Goal: Task Accomplishment & Management: Manage account settings

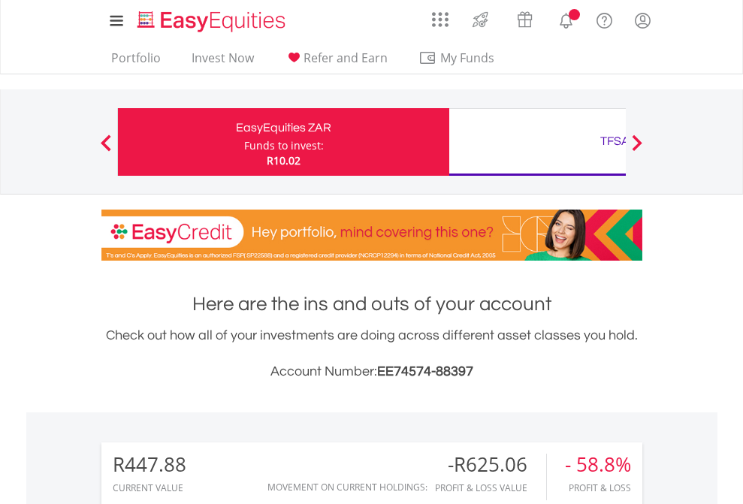
scroll to position [144, 236]
click at [244, 142] on div "Funds to invest:" at bounding box center [284, 145] width 80 height 15
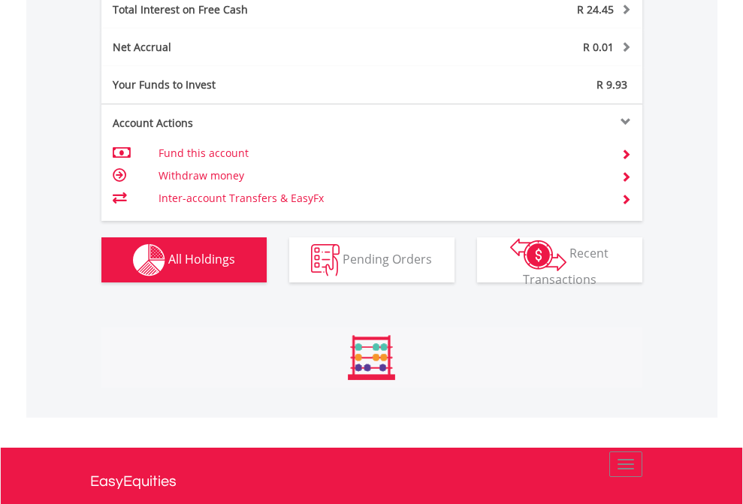
scroll to position [144, 236]
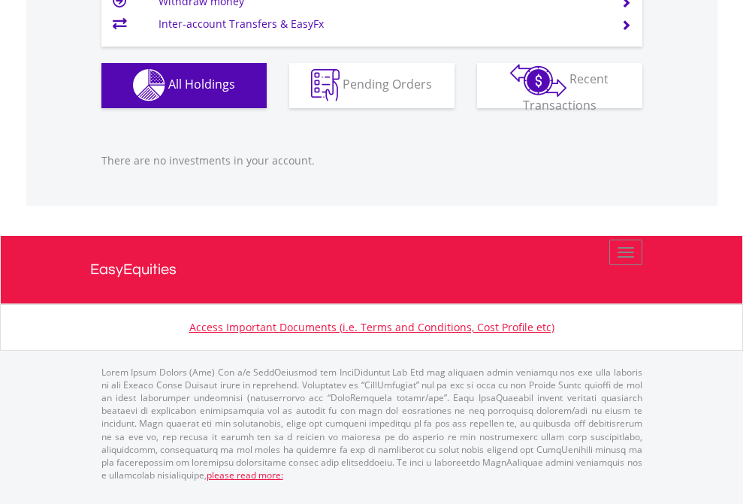
scroll to position [144, 236]
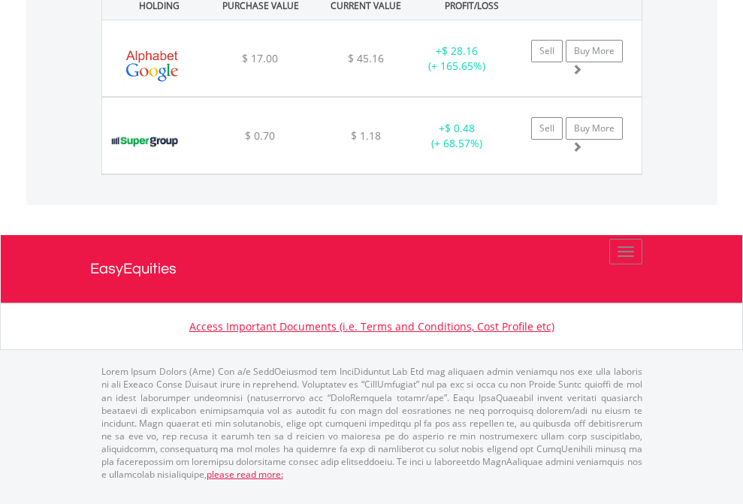
scroll to position [144, 236]
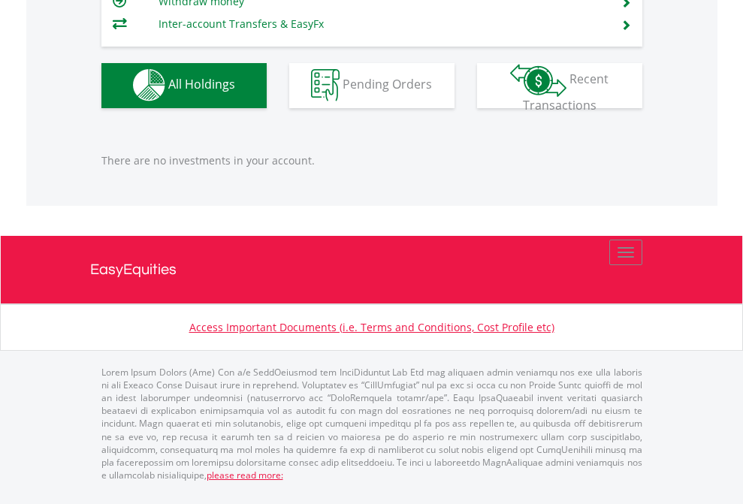
scroll to position [144, 236]
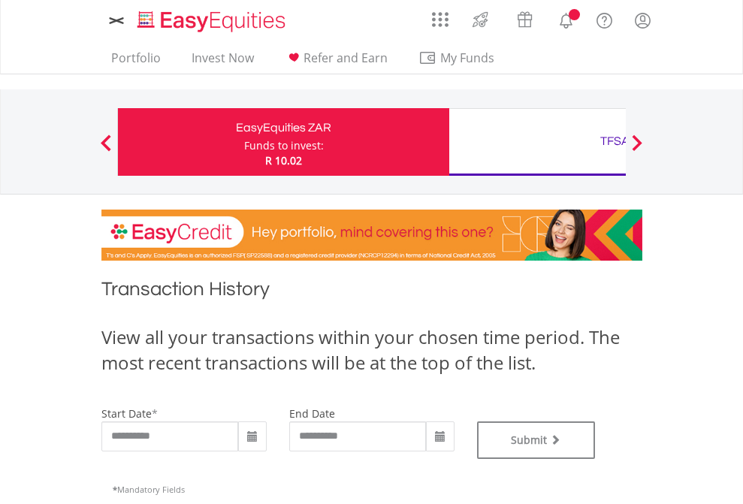
type input "**********"
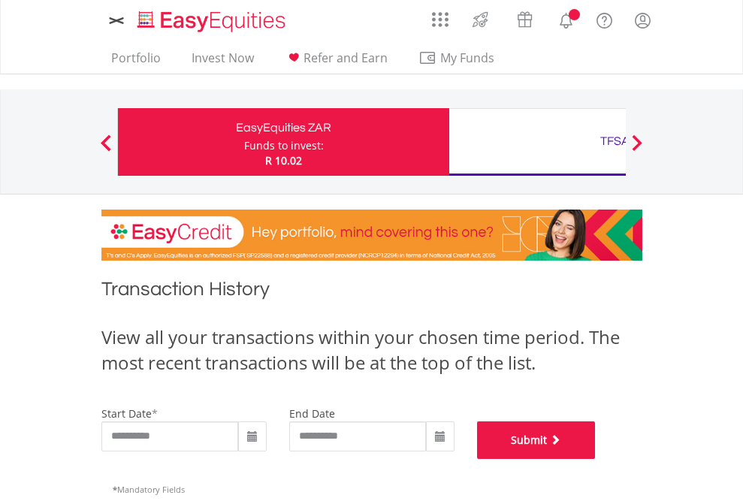
click at [596, 459] on button "Submit" at bounding box center [536, 440] width 119 height 38
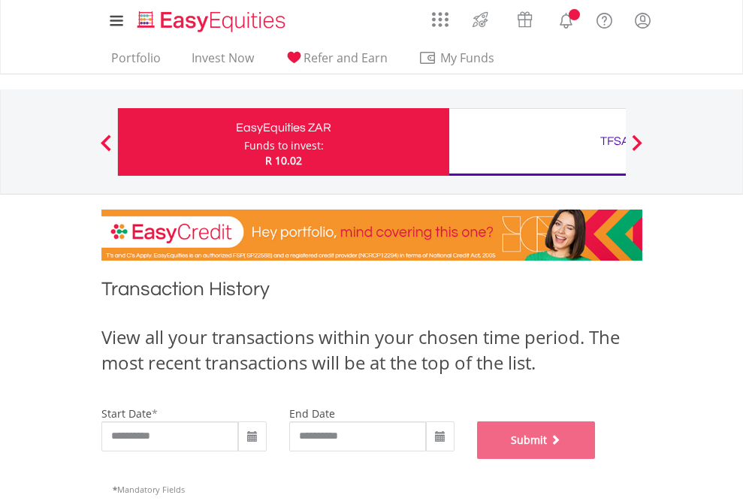
scroll to position [609, 0]
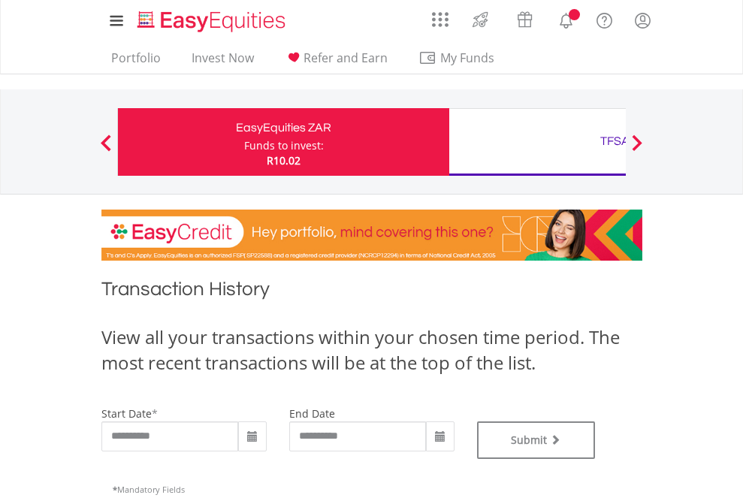
click at [537, 142] on div "TFSA" at bounding box center [614, 141] width 313 height 21
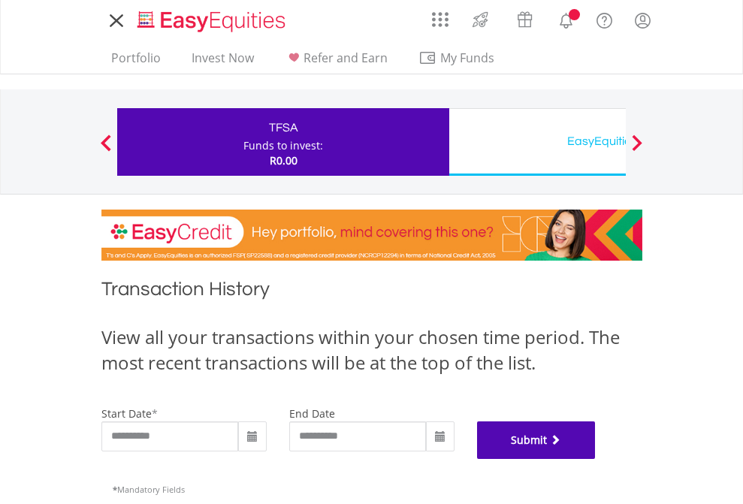
click at [596, 459] on button "Submit" at bounding box center [536, 440] width 119 height 38
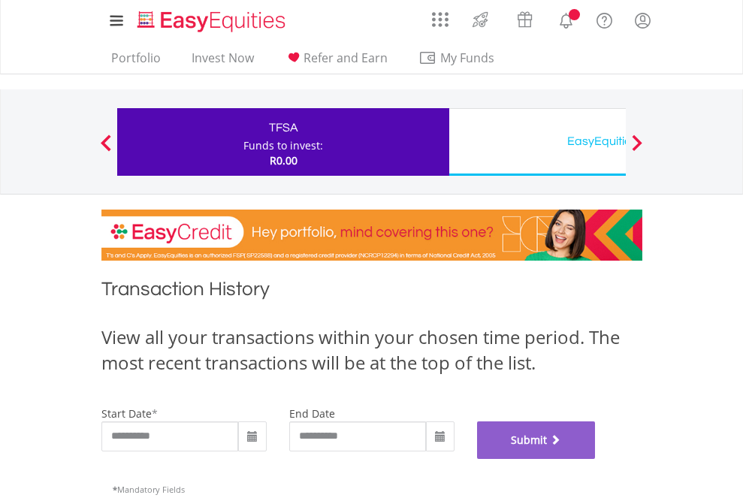
scroll to position [609, 0]
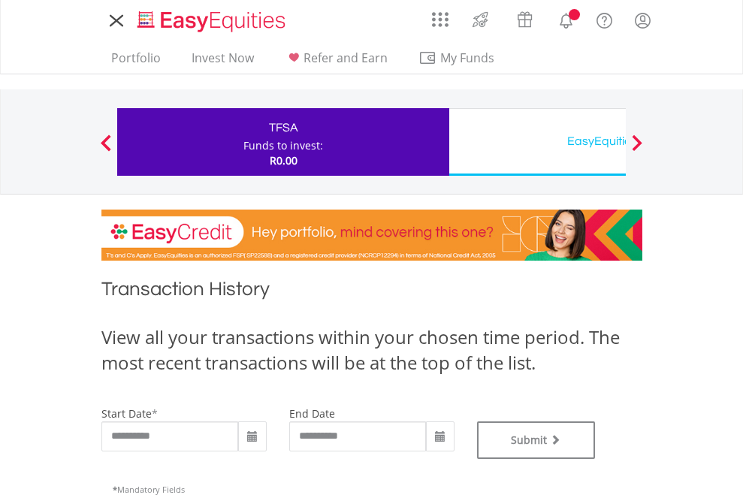
click at [537, 142] on div "EasyEquities USD" at bounding box center [614, 141] width 313 height 21
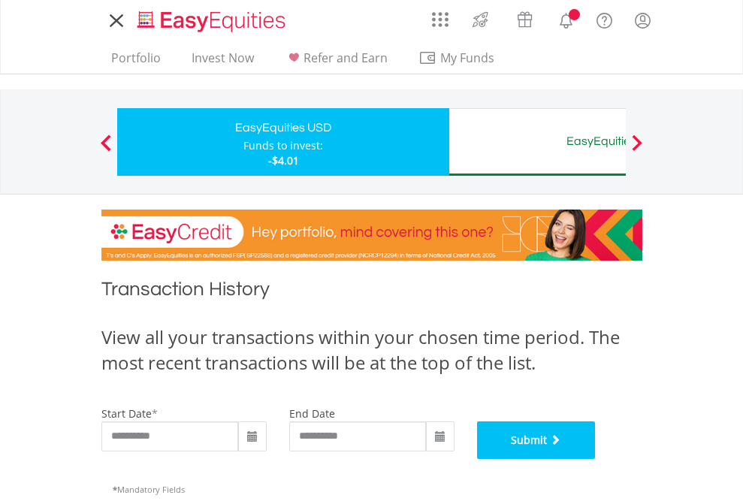
click at [596, 459] on button "Submit" at bounding box center [536, 440] width 119 height 38
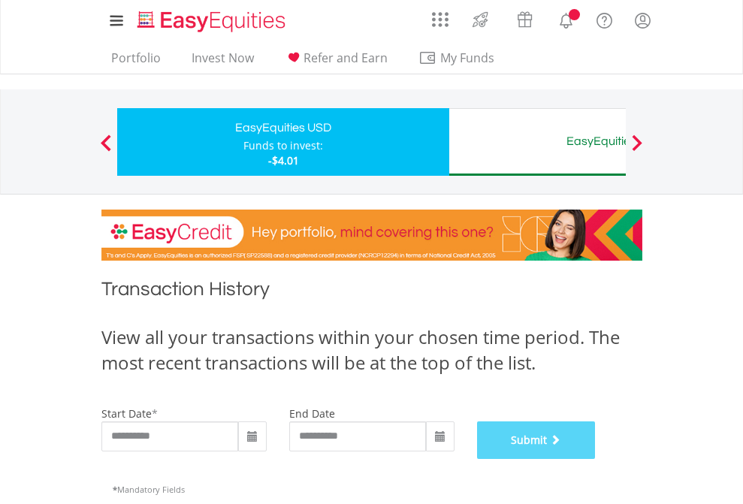
scroll to position [609, 0]
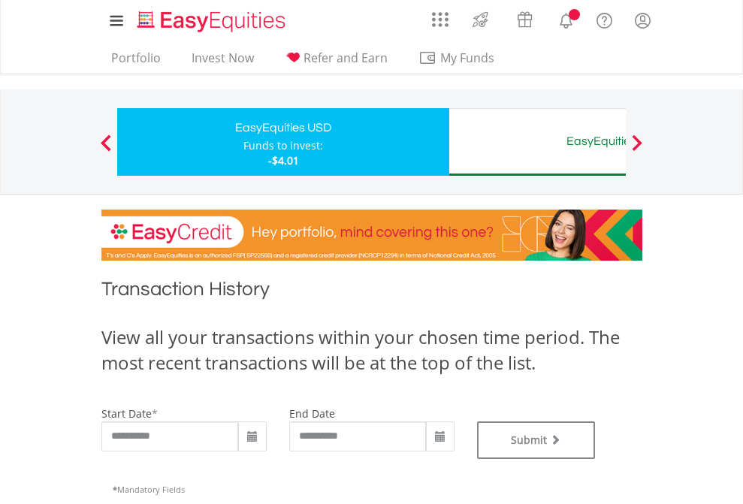
click at [537, 142] on div "EasyEquities AUD" at bounding box center [614, 141] width 313 height 21
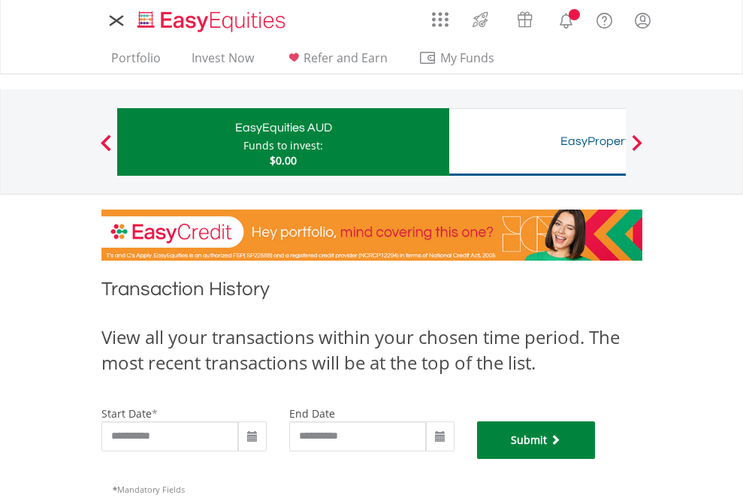
click at [596, 459] on button "Submit" at bounding box center [536, 440] width 119 height 38
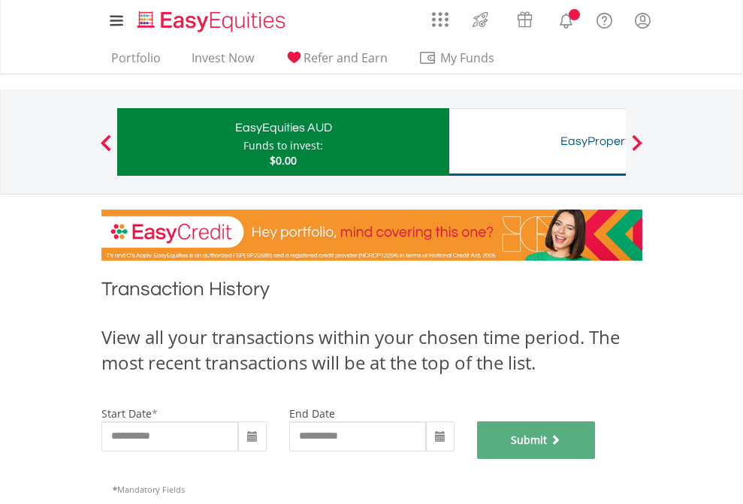
scroll to position [609, 0]
